Goal: Transaction & Acquisition: Purchase product/service

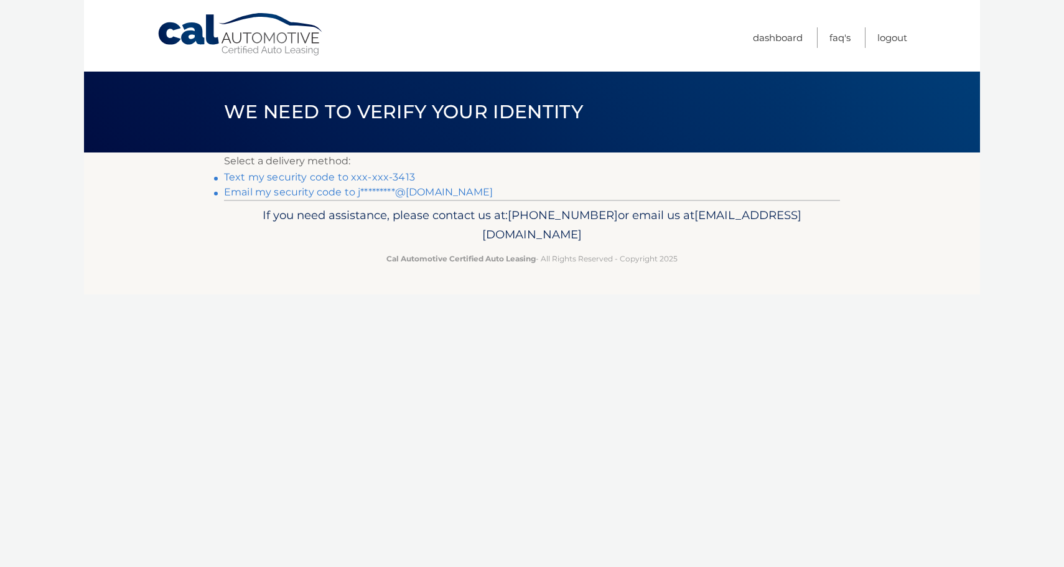
click at [328, 199] on li "Email my security code to j*********@icloud.com" at bounding box center [532, 192] width 616 height 15
click at [328, 193] on link "Email my security code to j*********@icloud.com" at bounding box center [358, 192] width 269 height 12
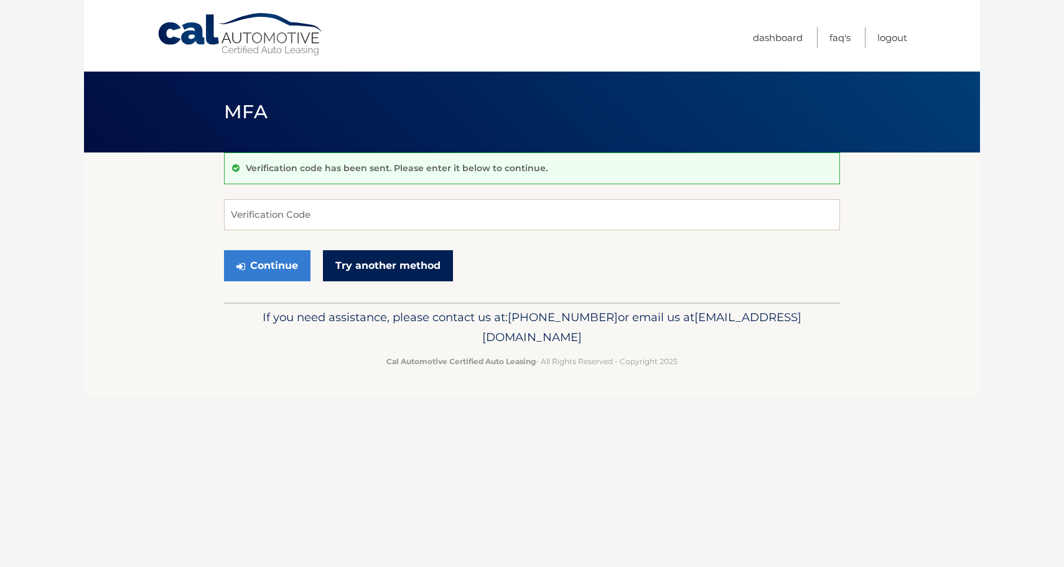
click at [363, 277] on link "Try another method" at bounding box center [388, 265] width 130 height 31
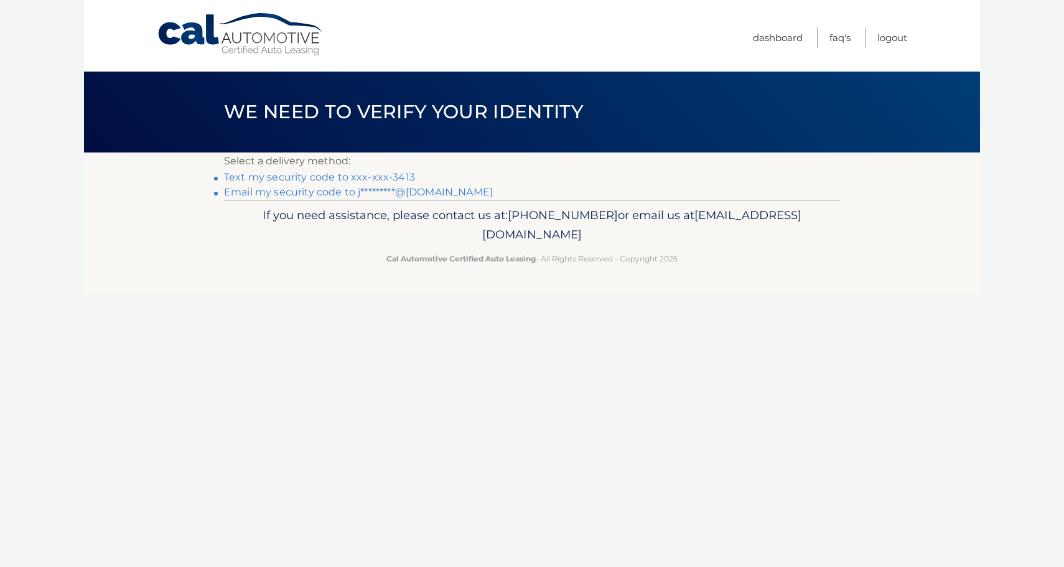
click at [377, 180] on link "Text my security code to xxx-xxx-3413" at bounding box center [319, 177] width 191 height 12
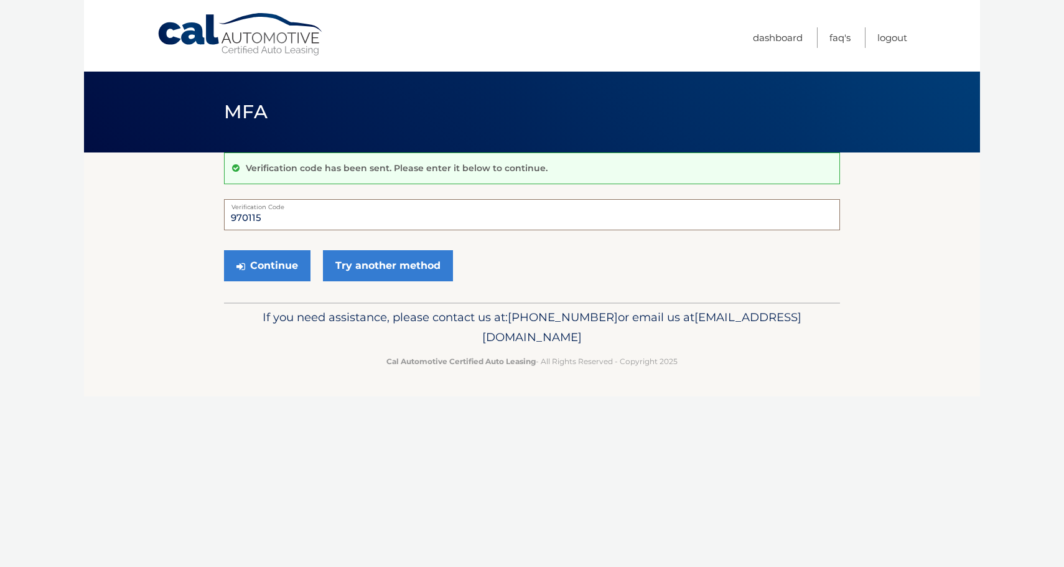
type input "970115"
click at [267, 265] on button "Continue" at bounding box center [267, 265] width 86 height 31
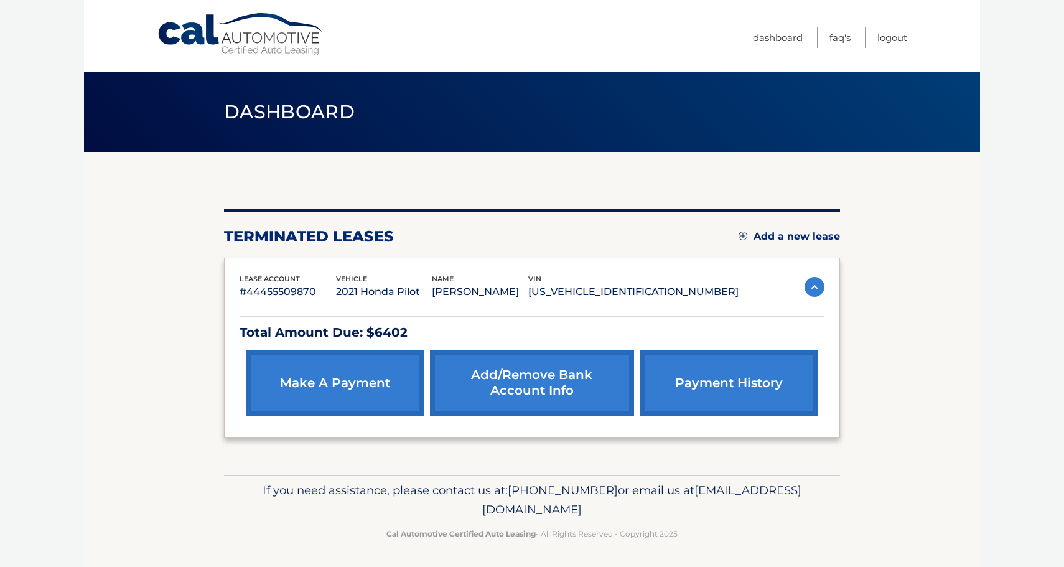
click at [365, 387] on link "make a payment" at bounding box center [335, 383] width 178 height 66
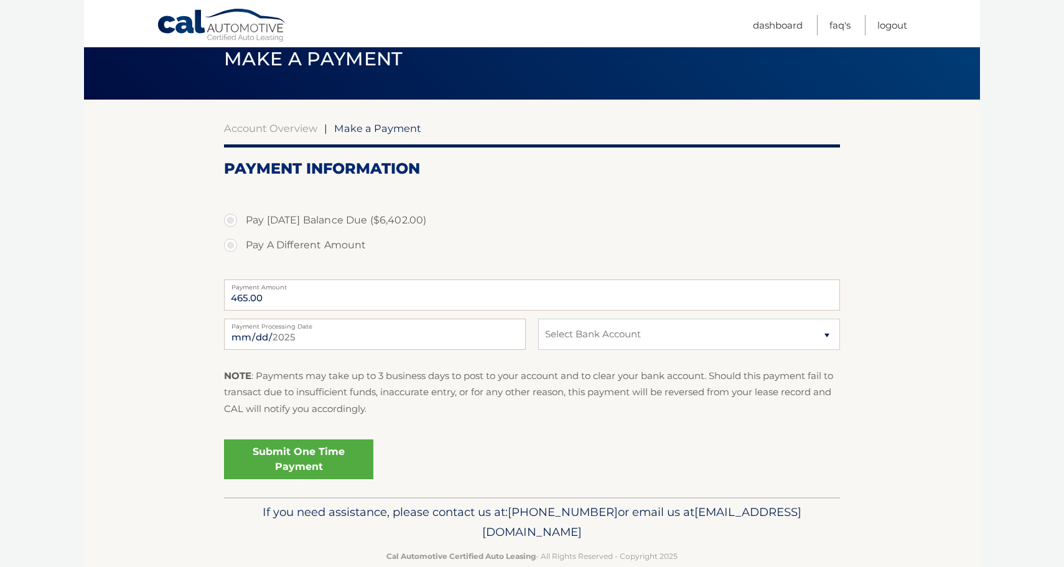
scroll to position [58, 0]
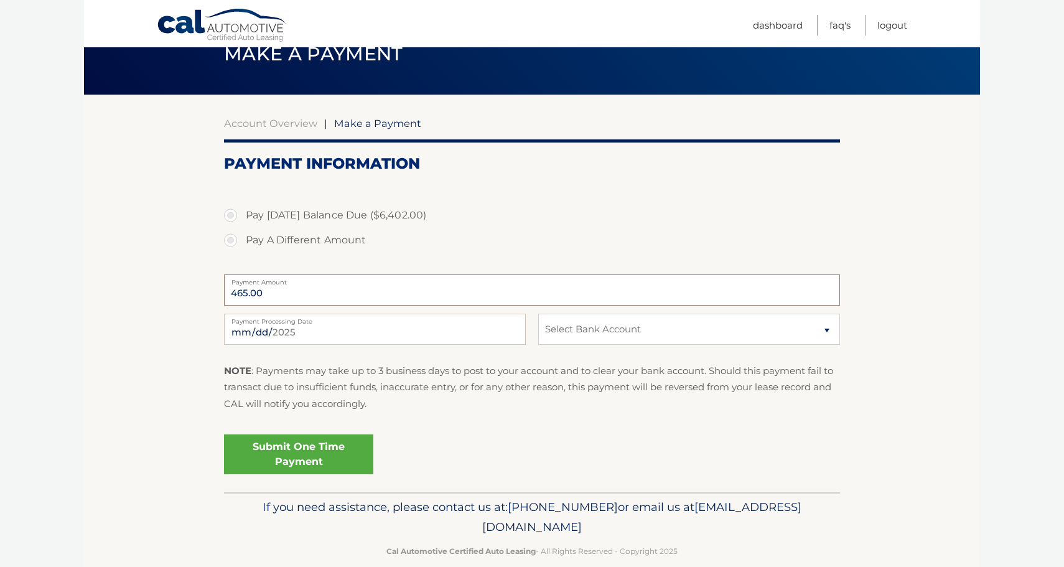
click at [239, 294] on input "465.00" at bounding box center [532, 289] width 616 height 31
click at [248, 292] on input "465.00" at bounding box center [532, 289] width 616 height 31
click at [235, 238] on label "Pay A Different Amount" at bounding box center [532, 240] width 616 height 25
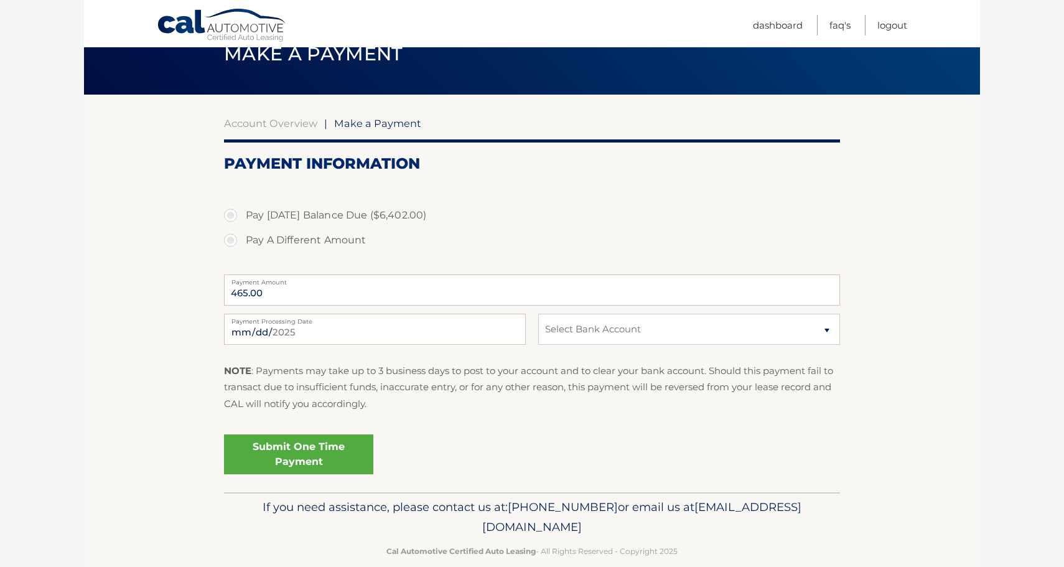
click at [235, 238] on input "Pay A Different Amount" at bounding box center [235, 238] width 12 height 20
radio input "true"
click at [275, 299] on input "Payment Amount" at bounding box center [532, 289] width 616 height 31
type input "300.00"
click at [269, 330] on input "2025-09-22" at bounding box center [375, 329] width 302 height 31
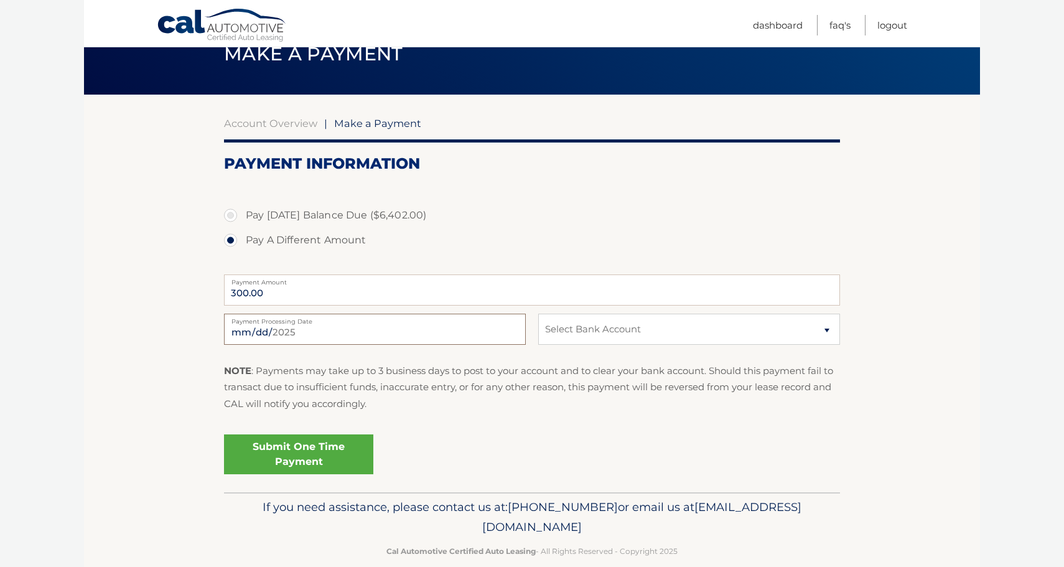
type input "2025-09-26"
click at [352, 371] on p "NOTE : Payments may take up to 3 business days to post to your account and to c…" at bounding box center [532, 387] width 616 height 49
select select "OTc2MjhmMDgtNjRkYy00OWIzLTkwOWItNmZiYzgzNzJhNjY5"
click at [480, 420] on div "NOTE : Payments may take up to 3 business days to post to your account and to c…" at bounding box center [532, 392] width 616 height 58
click at [326, 450] on link "Submit One Time Payment" at bounding box center [298, 454] width 149 height 40
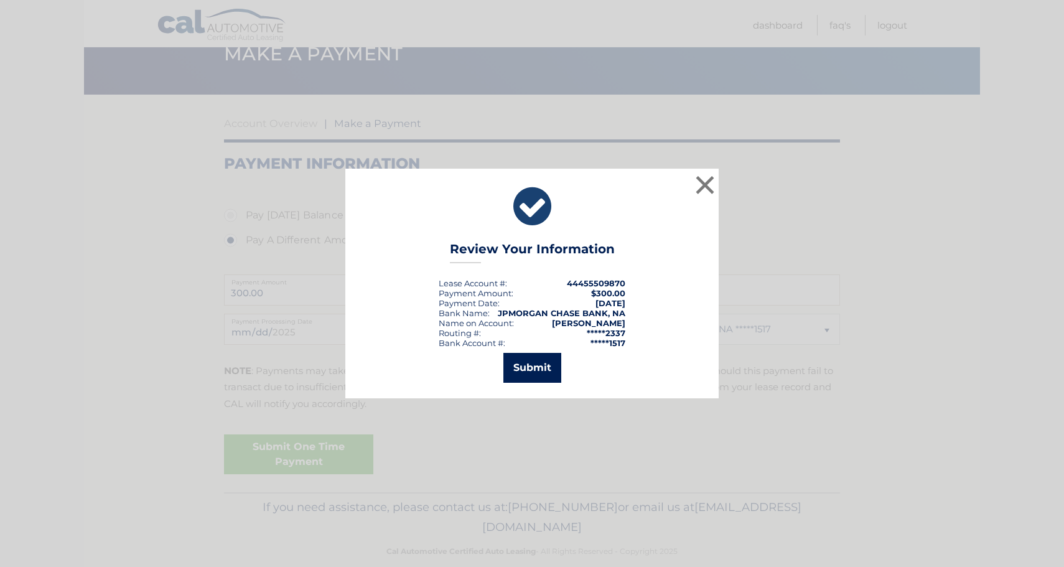
click at [549, 364] on button "Submit" at bounding box center [532, 368] width 58 height 30
